Goal: Information Seeking & Learning: Understand process/instructions

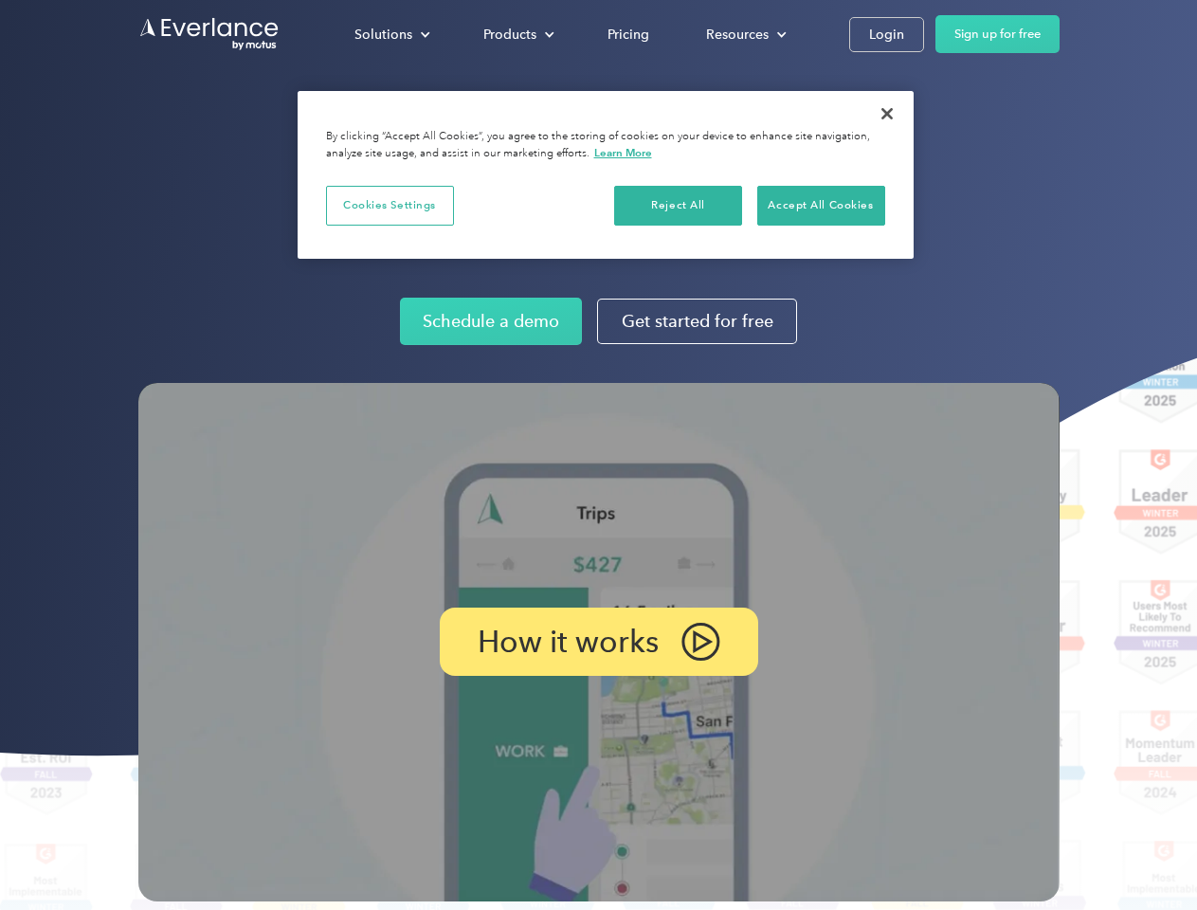
click at [598, 455] on img at bounding box center [599, 642] width 922 height 519
click at [392, 34] on div "Solutions" at bounding box center [384, 35] width 58 height 24
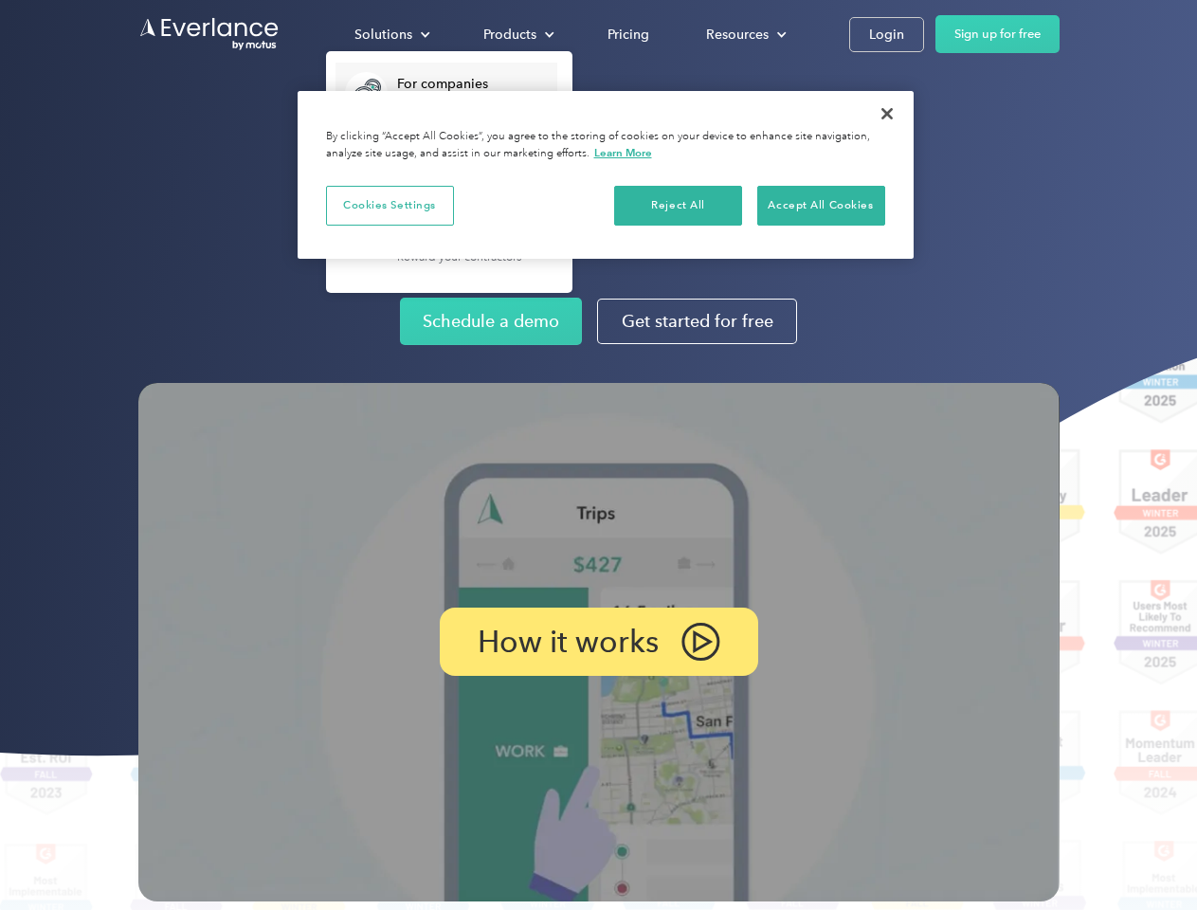
click at [517, 34] on div "Products" at bounding box center [510, 35] width 53 height 24
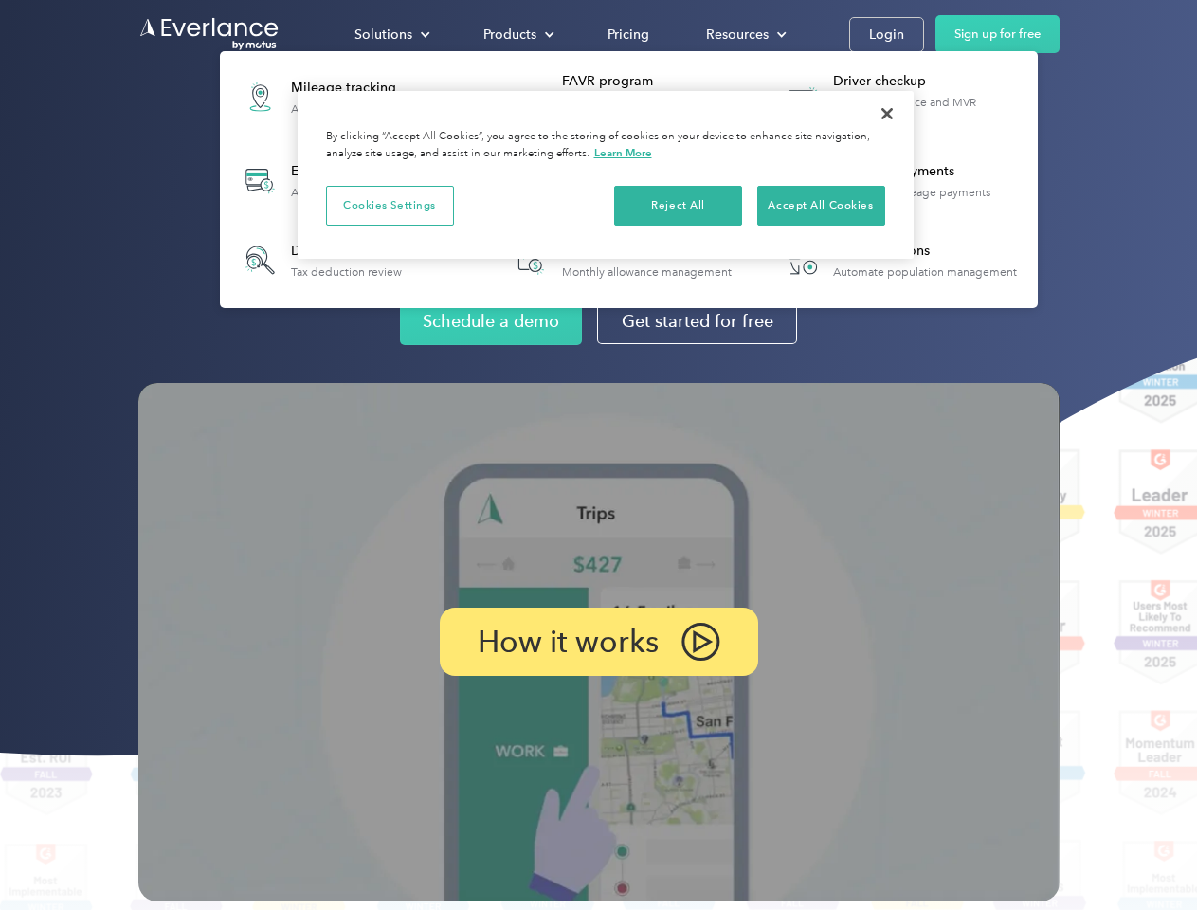
click at [744, 34] on div "Resources" at bounding box center [737, 35] width 63 height 24
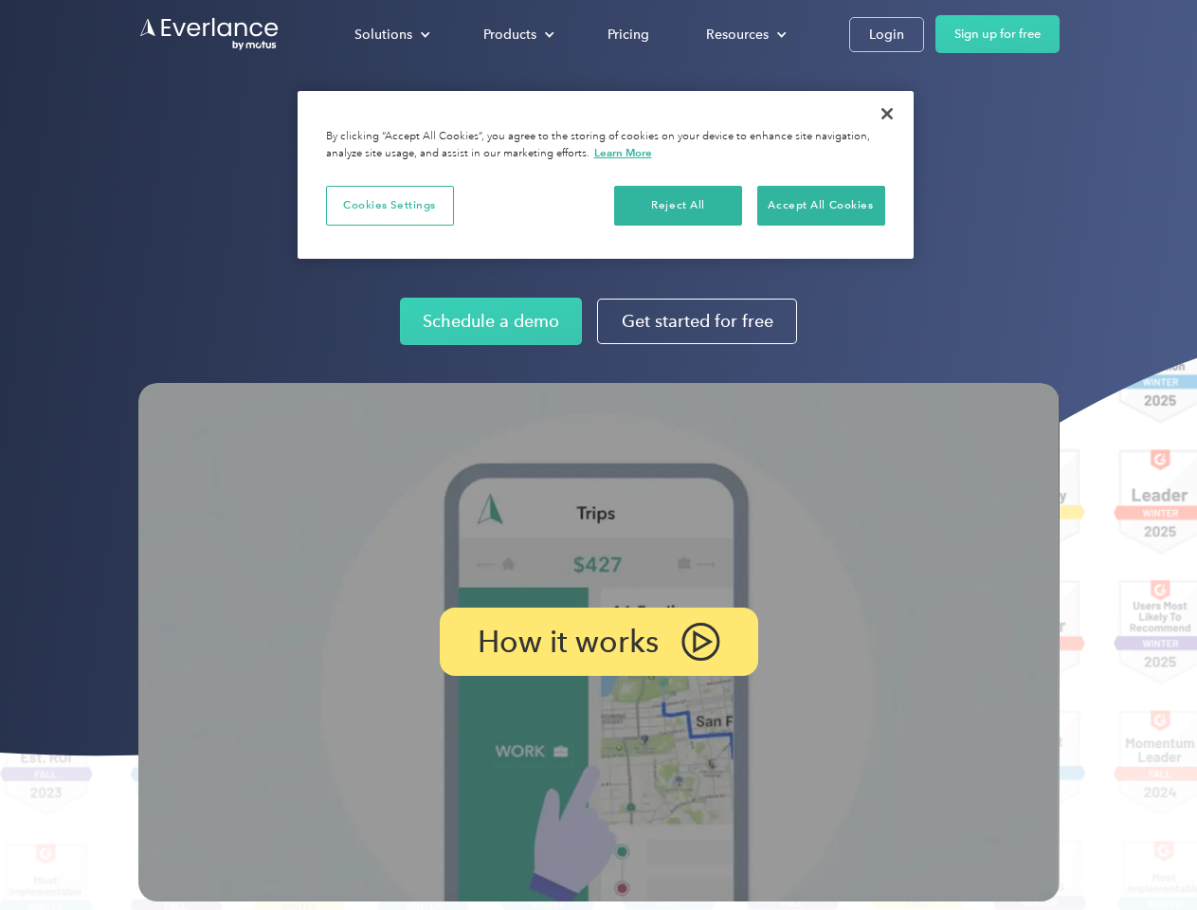
click at [598, 642] on p "How it works" at bounding box center [568, 641] width 181 height 23
click at [390, 205] on button "Cookies Settings" at bounding box center [390, 206] width 128 height 40
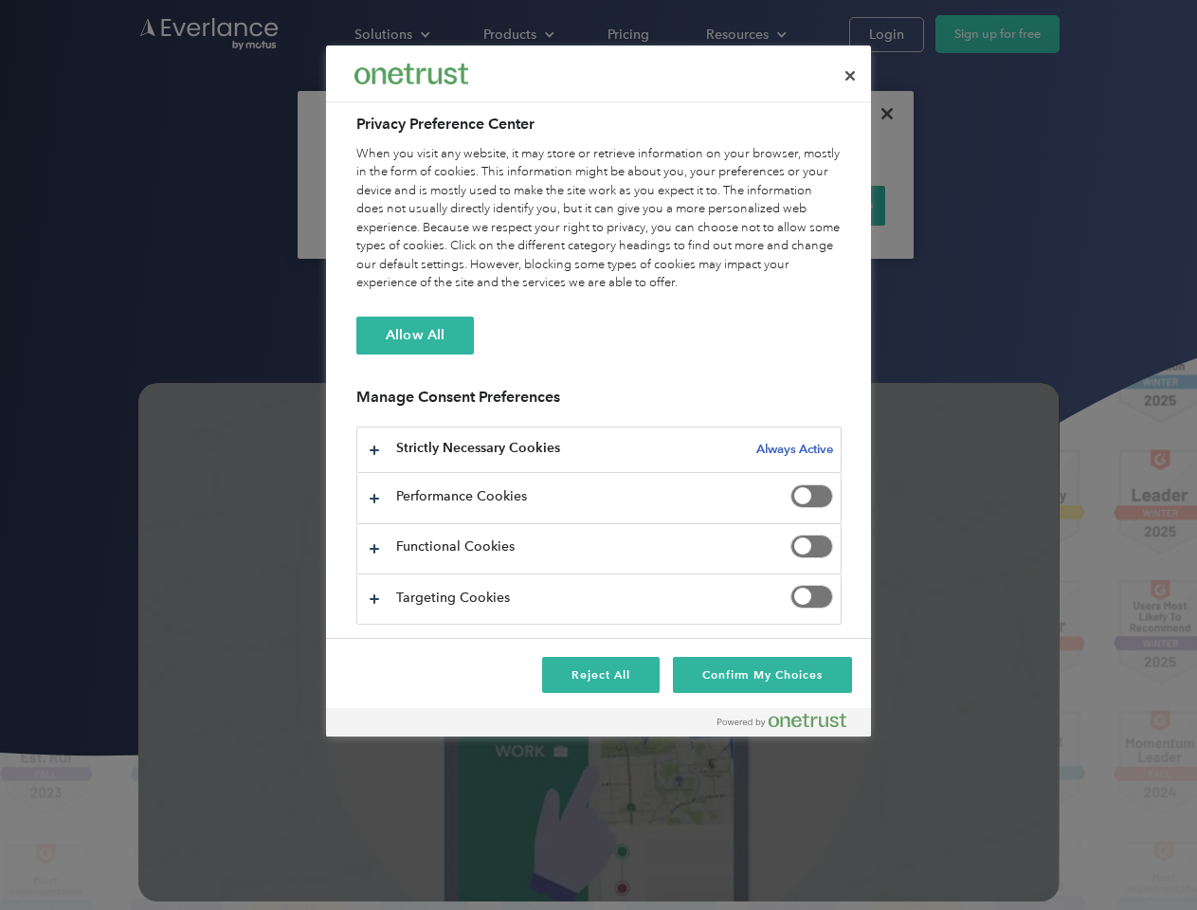
click at [679, 205] on div "When you visit any website, it may store or retrieve information on your browse…" at bounding box center [598, 219] width 485 height 148
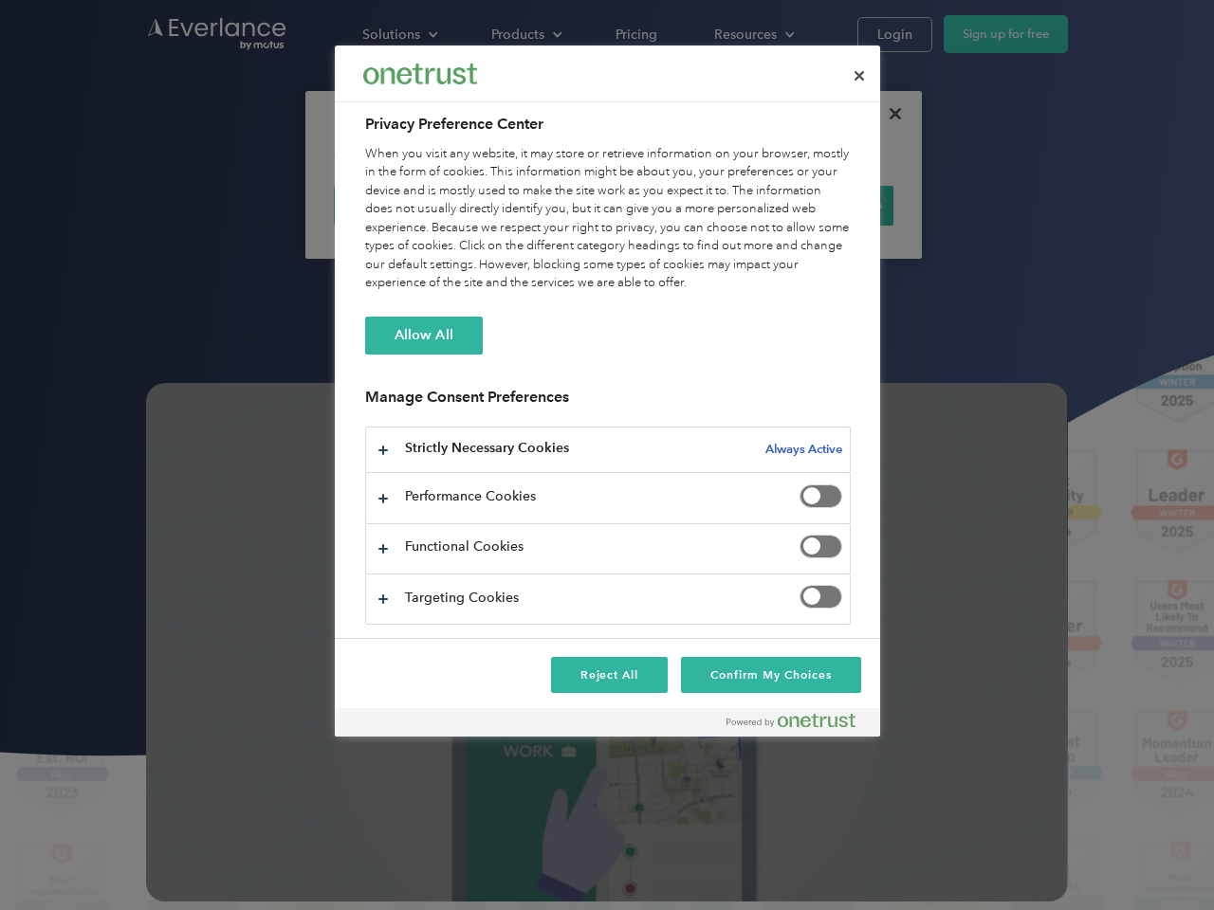
click at [821, 205] on div "When you visit any website, it may store or retrieve information on your browse…" at bounding box center [607, 219] width 485 height 148
click at [887, 114] on div at bounding box center [607, 455] width 1214 height 910
